Goal: Navigation & Orientation: Find specific page/section

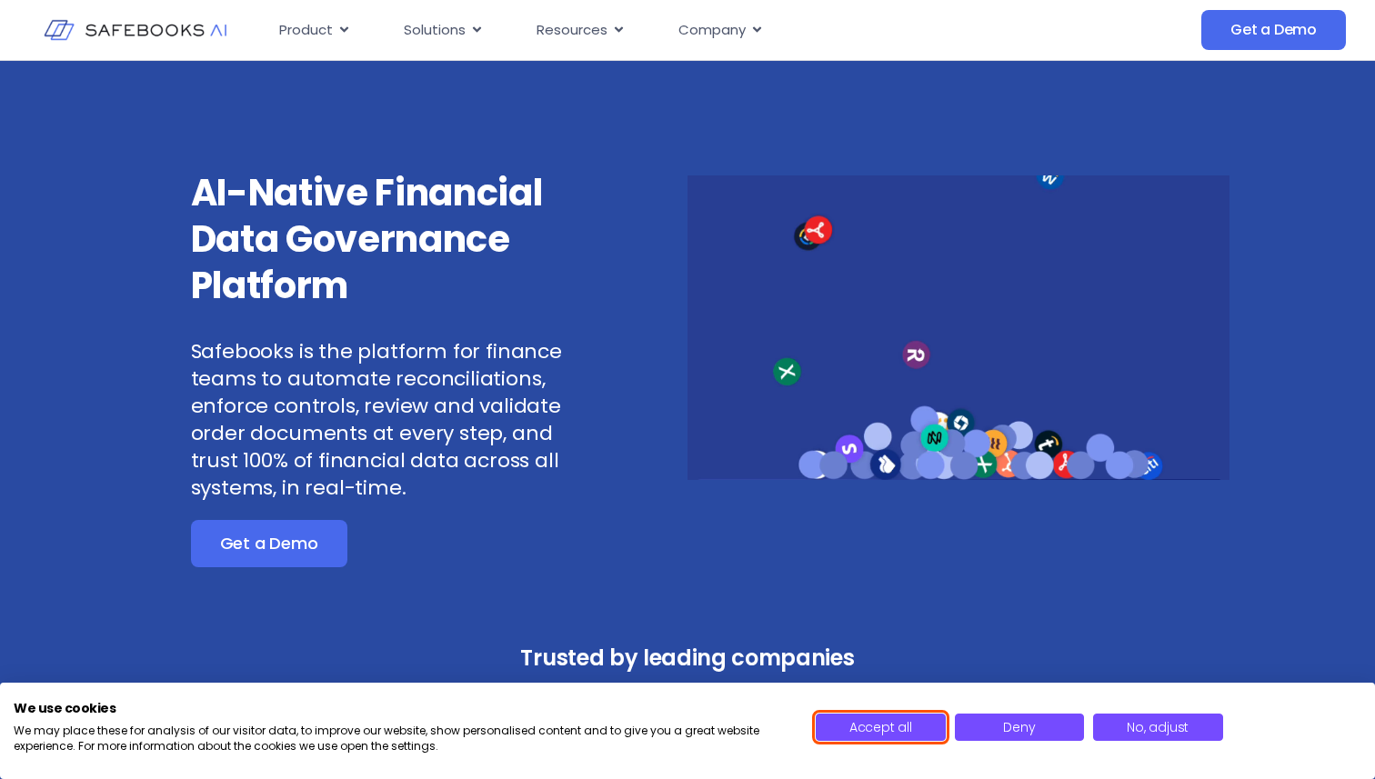
click at [896, 733] on span "Accept all" at bounding box center [880, 727] width 63 height 18
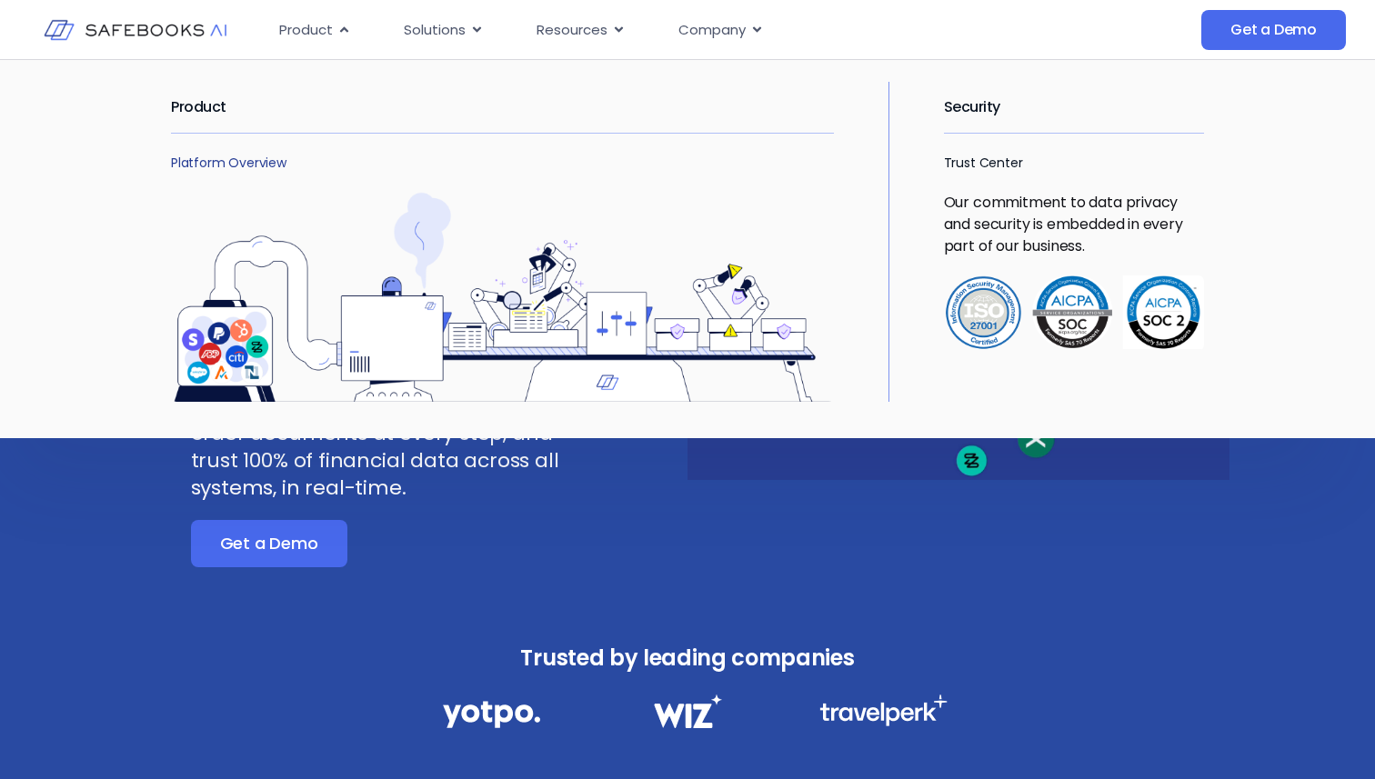
click at [230, 162] on link "Platform Overview" at bounding box center [229, 163] width 116 height 18
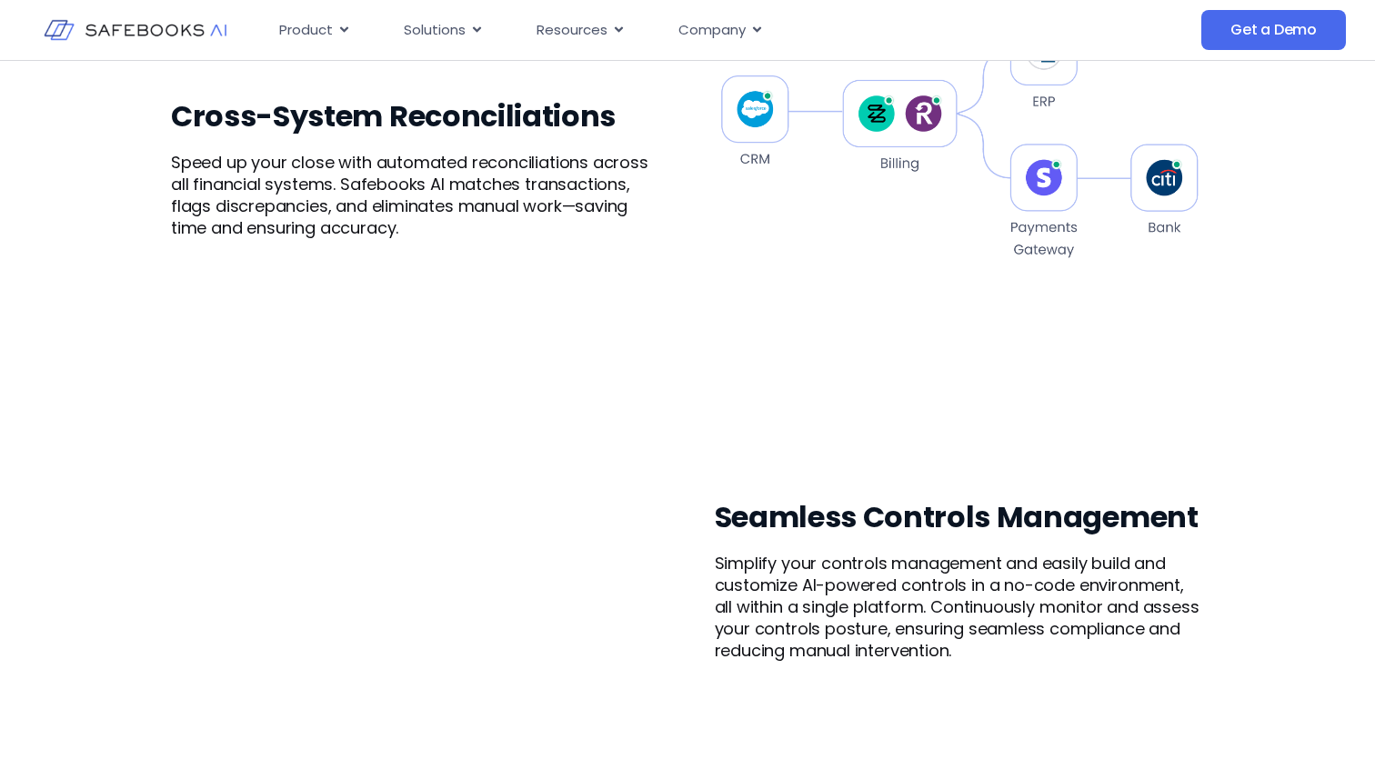
scroll to position [643, 0]
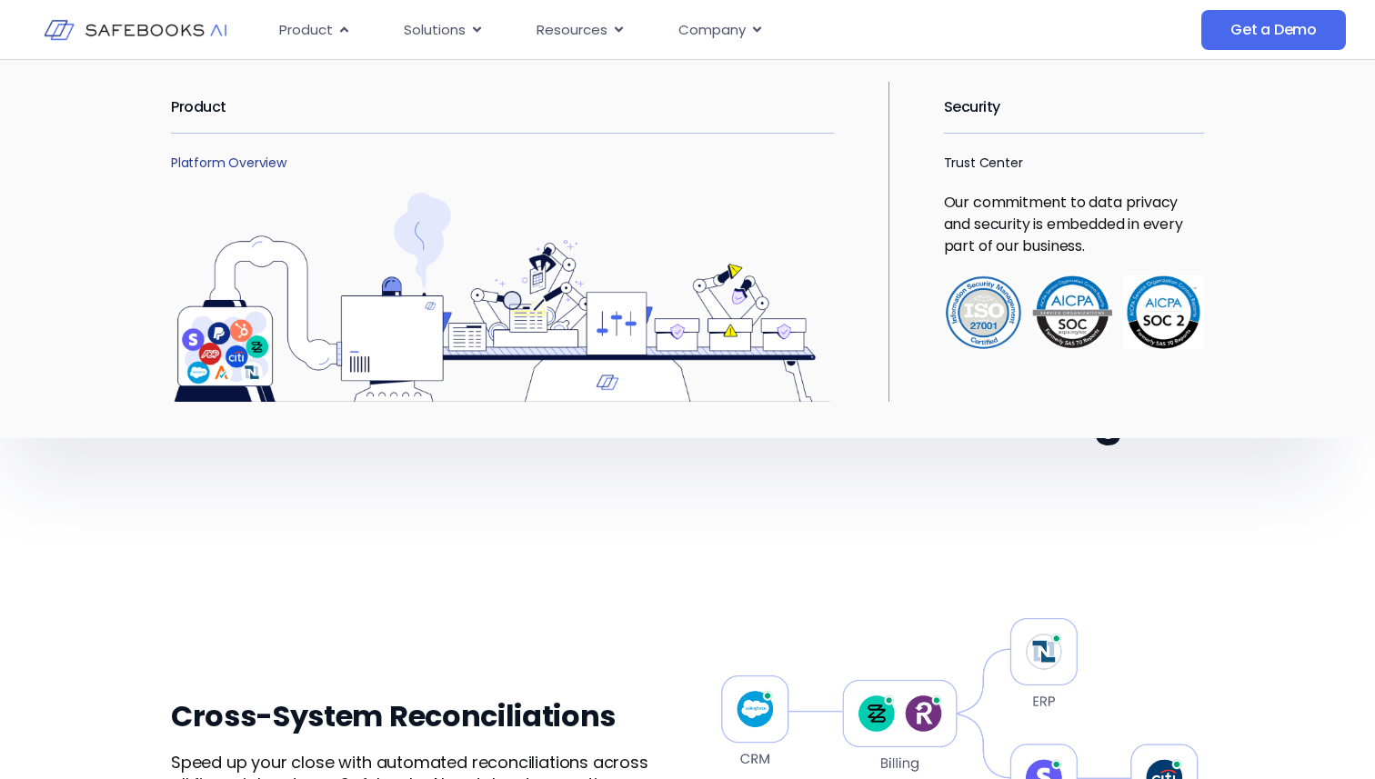
click at [234, 164] on link "Platform Overview" at bounding box center [229, 163] width 116 height 18
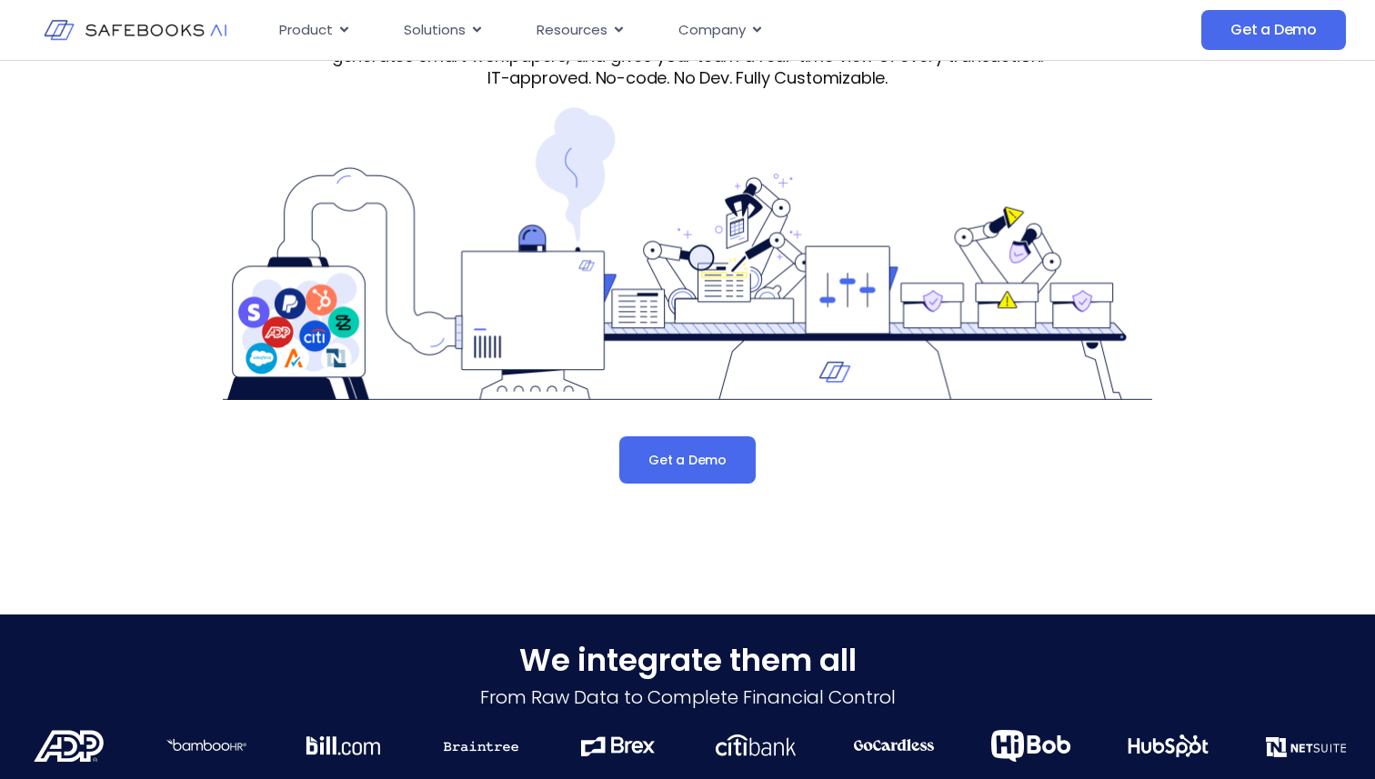
scroll to position [198, 0]
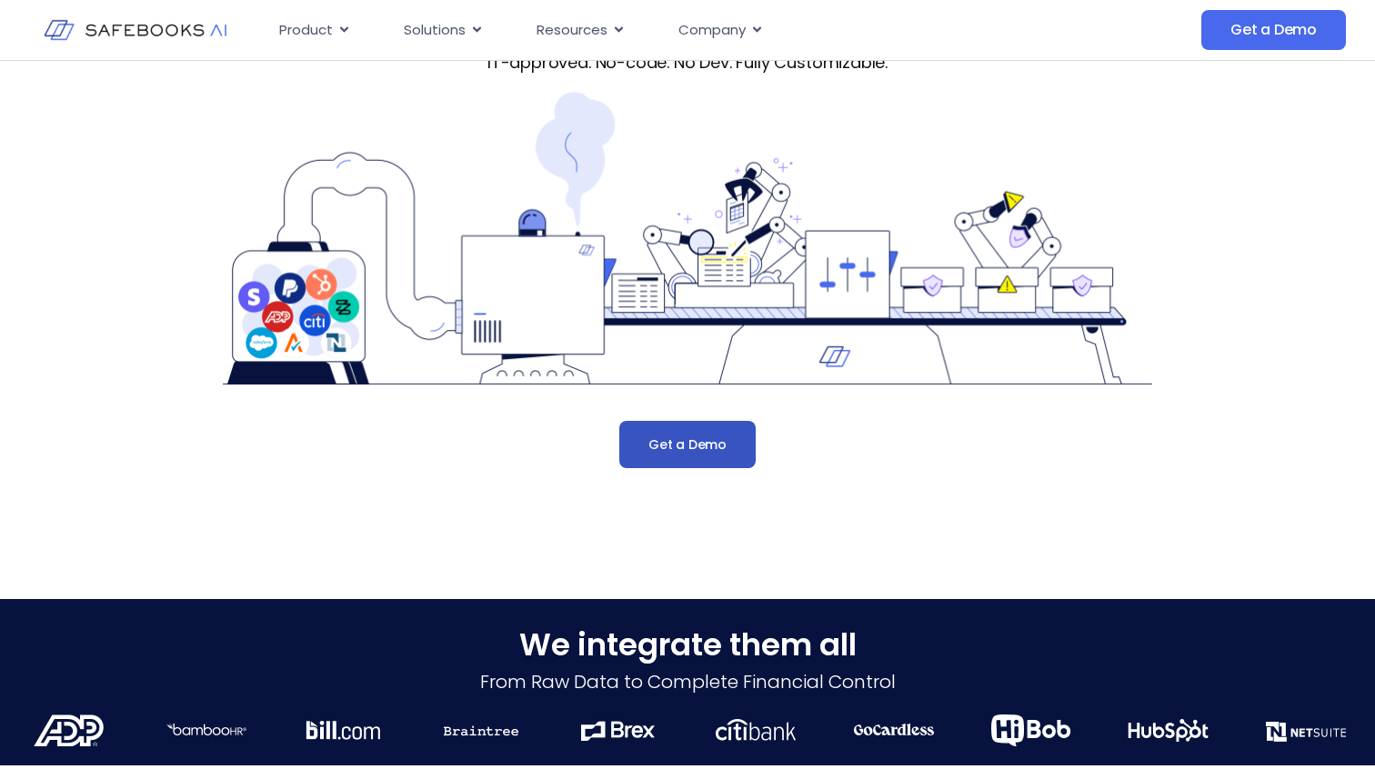
click at [700, 446] on span "Get a Demo" at bounding box center [687, 445] width 78 height 18
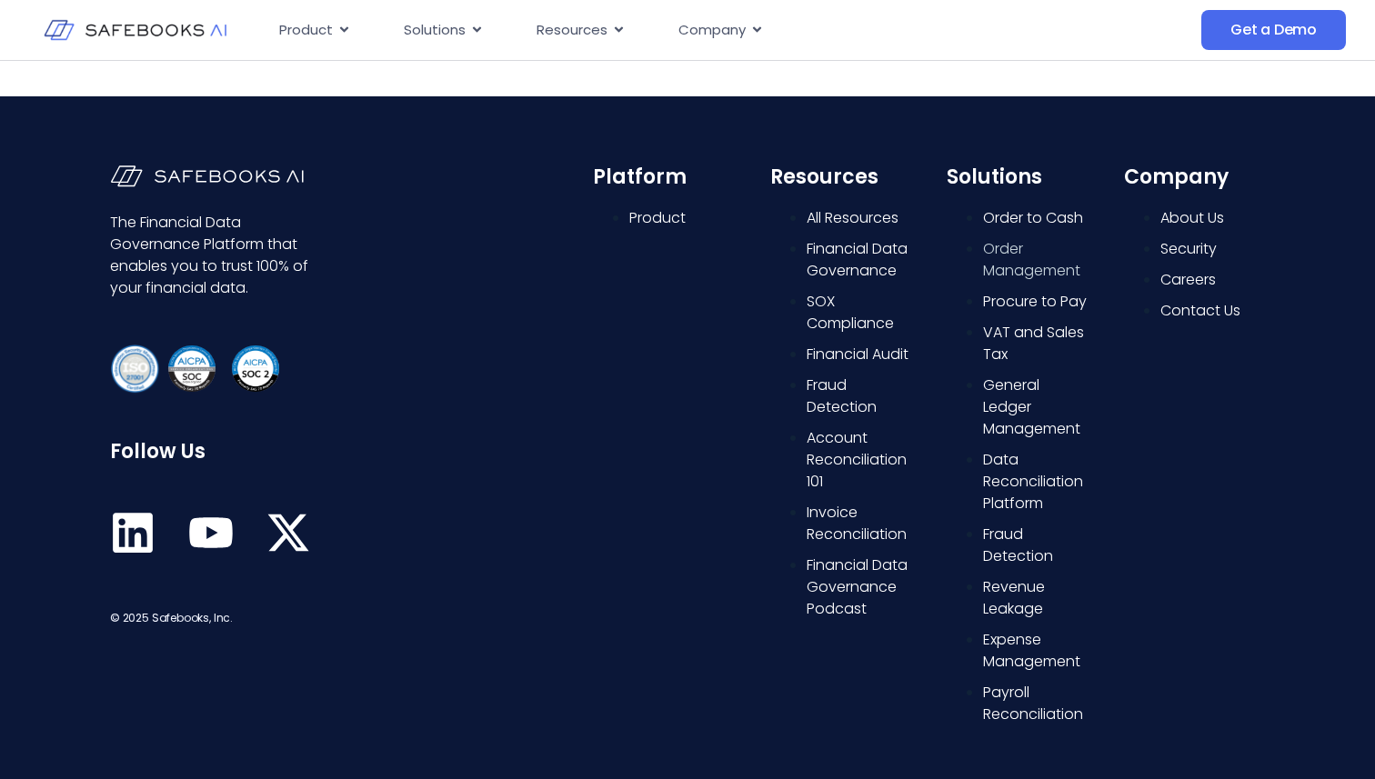
scroll to position [905, 0]
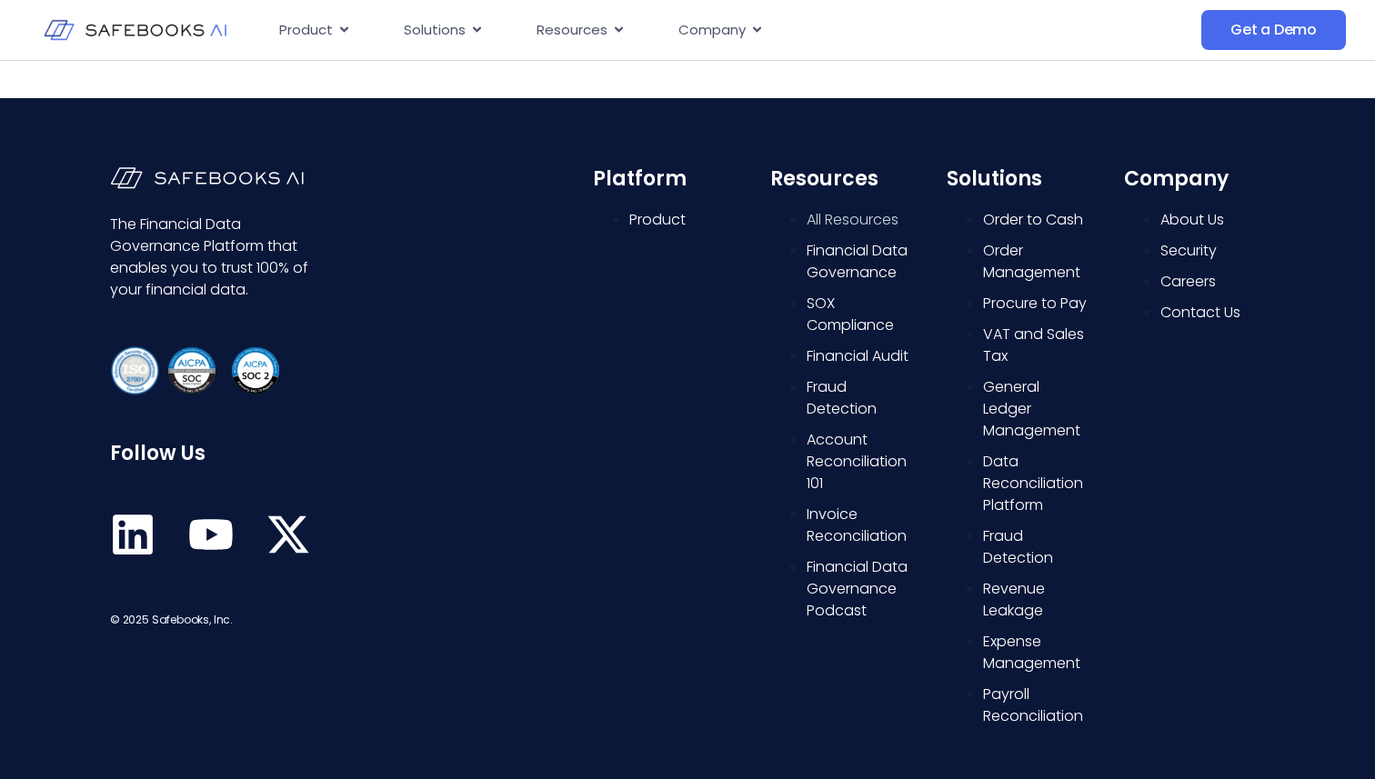
click at [842, 220] on span "All Resources" at bounding box center [853, 219] width 92 height 21
